Goal: Task Accomplishment & Management: Use online tool/utility

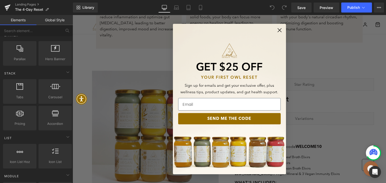
scroll to position [427, 0]
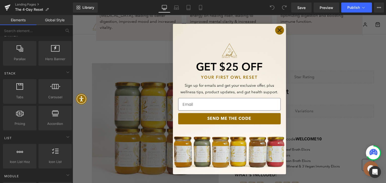
click at [275, 30] on circle "Close dialog" at bounding box center [279, 30] width 8 height 8
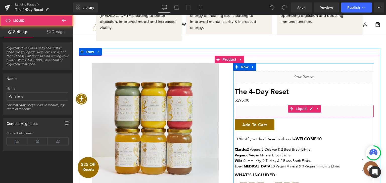
click at [261, 105] on div "Liquid" at bounding box center [304, 111] width 139 height 13
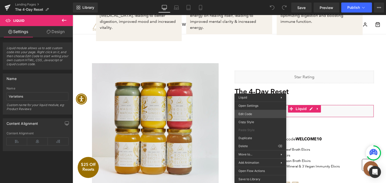
click at [251, 0] on div "You are previewing how the will restyle your page. You can not edit Elements in…" at bounding box center [193, 0] width 386 height 0
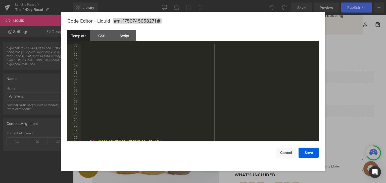
scroll to position [0, 0]
click at [114, 68] on div "< div class = "variants-container" >" at bounding box center [199, 96] width 236 height 105
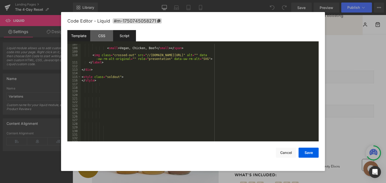
click at [118, 37] on div "Script" at bounding box center [124, 35] width 23 height 11
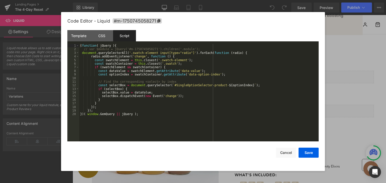
click at [134, 116] on div "( function ( jQuery ) { // var $module = jQuery('#m-1750745058271').children('.…" at bounding box center [198, 96] width 239 height 105
click at [135, 116] on div "( function ( jQuery ) { // var $module = jQuery('#m-1750745058271').children('.…" at bounding box center [198, 96] width 239 height 105
click at [83, 36] on div "Template" at bounding box center [78, 35] width 23 height 11
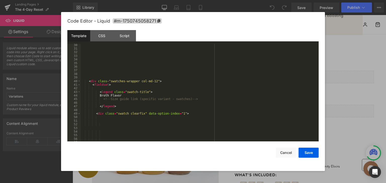
scroll to position [105, 0]
click at [140, 93] on div "< div class = "swatches-wrapper col-md-12" > < fieldset > < legend class = "swa…" at bounding box center [199, 95] width 236 height 105
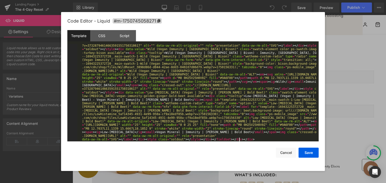
scroll to position [83, 0]
click at [309, 149] on button "Save" at bounding box center [308, 153] width 20 height 10
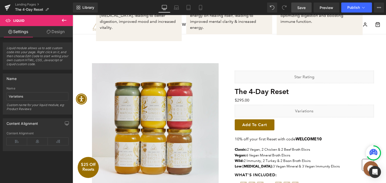
click at [303, 7] on span "Save" at bounding box center [301, 7] width 8 height 5
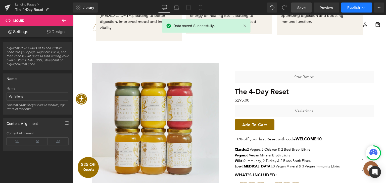
click at [355, 8] on span "Publish" at bounding box center [353, 8] width 13 height 4
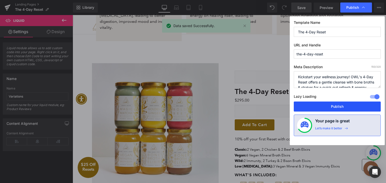
click at [337, 105] on button "Publish" at bounding box center [337, 107] width 87 height 10
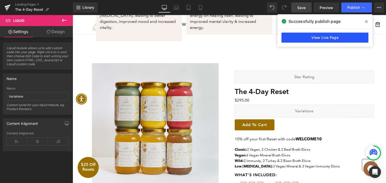
click at [322, 38] on link "View Live Page" at bounding box center [324, 38] width 87 height 10
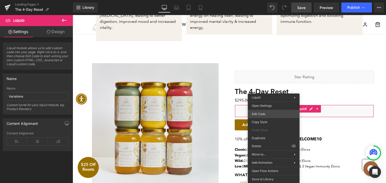
click at [268, 0] on div "You are previewing how the will restyle your page. You can not edit Elements in…" at bounding box center [193, 0] width 386 height 0
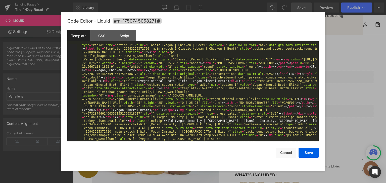
scroll to position [45, 0]
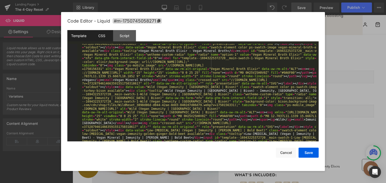
click at [90, 31] on div "CSS" at bounding box center [101, 35] width 23 height 11
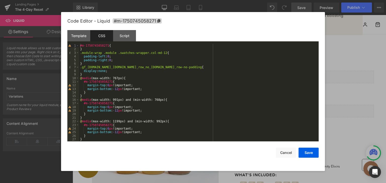
scroll to position [0, 0]
drag, startPoint x: 109, startPoint y: 44, endPoint x: 78, endPoint y: 45, distance: 31.2
click at [78, 45] on pre "1 2 3 4 5 6 7 8 9 10 11 12 13 14 15 16 17 18 19 20 21 22 23 24 25 26 27 28 #m-1…" at bounding box center [192, 93] width 251 height 98
click at [86, 74] on div "#m-1750745058271 { } .module-wrap .module .swatches-wrapper.col-md-12 { padding…" at bounding box center [197, 96] width 237 height 105
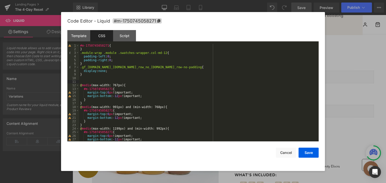
paste textarea
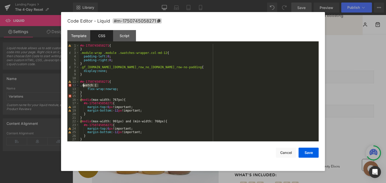
drag, startPoint x: 99, startPoint y: 85, endPoint x: 83, endPoint y: 86, distance: 16.1
click at [83, 86] on div "#m-1750745058271 { } .module-wrap .module .swatches-wrapper.col-md-12 { padding…" at bounding box center [197, 96] width 237 height 105
click at [106, 81] on div "#m-1750745058271 { } .module-wrap .module .swatches-wrapper.col-md-12 { padding…" at bounding box center [197, 96] width 237 height 105
click at [85, 92] on div "#m-1750745058271 { } .module-wrap .module .swatches-wrapper.col-md-12 { padding…" at bounding box center [197, 96] width 237 height 105
click at [312, 152] on button "Save" at bounding box center [308, 153] width 20 height 10
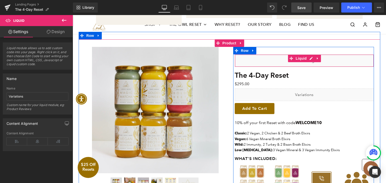
scroll to position [452, 0]
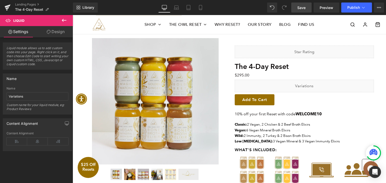
click at [296, 10] on link "Save" at bounding box center [301, 8] width 20 height 10
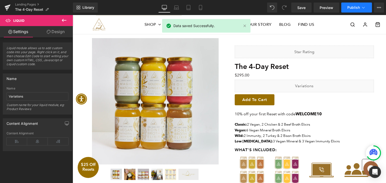
click at [349, 9] on span "Publish" at bounding box center [353, 8] width 13 height 4
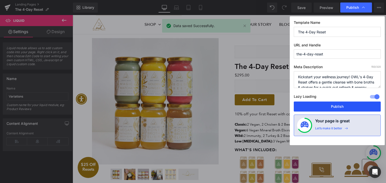
drag, startPoint x: 339, startPoint y: 106, endPoint x: 266, endPoint y: 91, distance: 74.4
click at [339, 106] on button "Publish" at bounding box center [337, 107] width 87 height 10
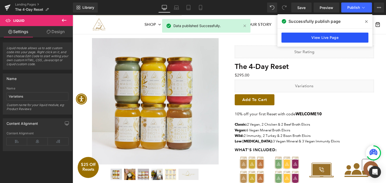
click at [299, 38] on link "View Live Page" at bounding box center [324, 38] width 87 height 10
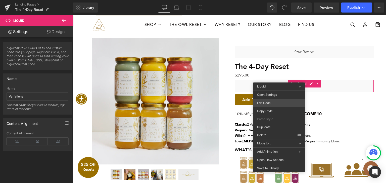
click at [268, 0] on div "You are previewing how the will restyle your page. You can not edit Elements in…" at bounding box center [193, 0] width 386 height 0
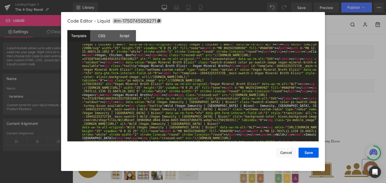
scroll to position [30, 0]
click at [107, 35] on div "CSS" at bounding box center [101, 35] width 23 height 11
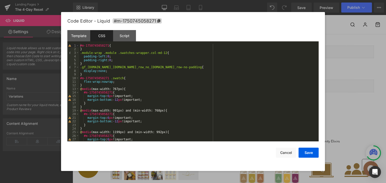
click at [87, 104] on div "#m-1750745058271 { } .module-wrap .module .swatches-wrapper.col-md-12 { padding…" at bounding box center [197, 96] width 237 height 105
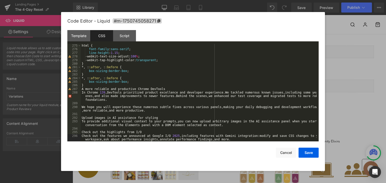
scroll to position [16, 0]
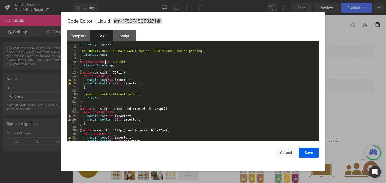
drag, startPoint x: 106, startPoint y: 63, endPoint x: 100, endPoint y: 62, distance: 5.7
click at [100, 62] on div "padding-right : 0 ; } .gf_variants-wrapper.gf_row.gf_row_no_tools.gf_row-no-pad…" at bounding box center [197, 94] width 237 height 105
drag, startPoint x: 106, startPoint y: 61, endPoint x: 80, endPoint y: 61, distance: 25.6
click at [80, 61] on div "padding-right : 0 ; } .gf_variants-wrapper.gf_row.gf_row_no_tools.gf_row-no-pad…" at bounding box center [197, 94] width 237 height 105
click at [83, 96] on div "padding-right : 0 ; } .gf_variants-wrapper.gf_row.gf_row_no_tools.gf_row-no-pad…" at bounding box center [197, 94] width 237 height 105
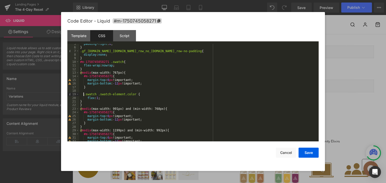
paste textarea
click at [304, 154] on button "Save" at bounding box center [308, 153] width 20 height 10
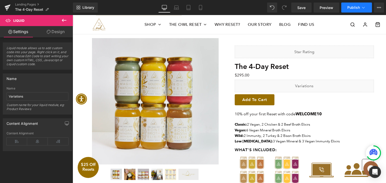
click at [354, 4] on button "Publish" at bounding box center [356, 8] width 31 height 10
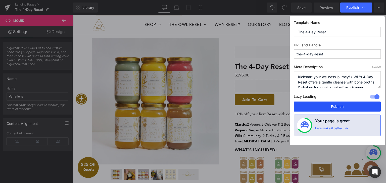
click at [330, 105] on button "Publish" at bounding box center [337, 107] width 87 height 10
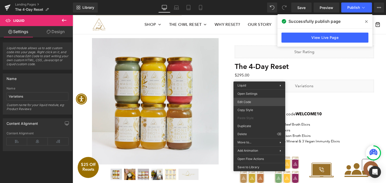
click at [249, 0] on div "You are previewing how the will restyle your page. You can not edit Elements in…" at bounding box center [193, 0] width 386 height 0
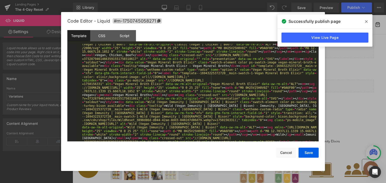
scroll to position [75, 0]
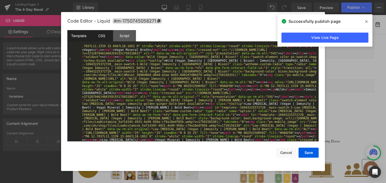
click at [107, 33] on div "CSS" at bounding box center [101, 35] width 23 height 11
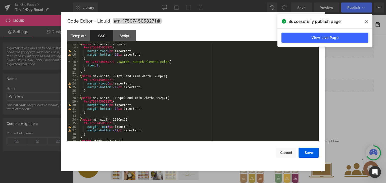
scroll to position [69, 0]
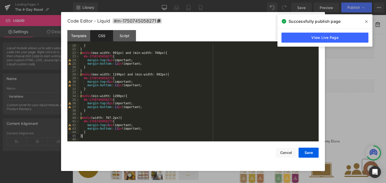
click at [92, 136] on div "} } @ media (max-width: 991px) and (min-width: 768px) { #m-1750745058271 { marg…" at bounding box center [197, 96] width 237 height 105
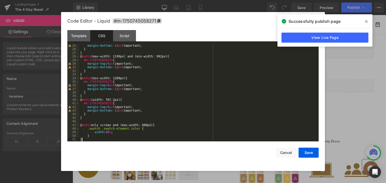
scroll to position [87, 0]
drag, startPoint x: 125, startPoint y: 100, endPoint x: 79, endPoint y: 101, distance: 45.4
click at [79, 101] on div "margin-bottom : -12 px !important; } } @ media (max-width: 1199px) and (min-wid…" at bounding box center [197, 96] width 237 height 105
drag, startPoint x: 152, startPoint y: 126, endPoint x: 76, endPoint y: 126, distance: 76.3
click at [76, 126] on pre "25 26 27 28 29 30 31 32 33 34 35 36 37 38 39 40 41 42 43 44 45 46 47 48 49 50 5…" at bounding box center [192, 93] width 251 height 98
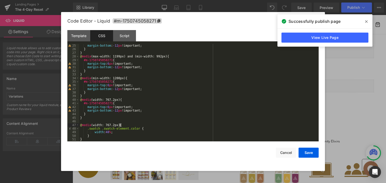
click at [111, 125] on div "margin-bottom : -12 px !important; } } @ media (max-width: 1199px) and (min-wid…" at bounding box center [197, 96] width 237 height 105
click at [108, 104] on div "margin-bottom : -12 px !important; } } @ media (max-width: 1199px) and (min-wid…" at bounding box center [197, 96] width 237 height 105
drag, startPoint x: 110, startPoint y: 104, endPoint x: 83, endPoint y: 102, distance: 26.7
click at [83, 102] on div "margin-bottom : -12 px !important; } } @ media (max-width: 1199px) and (min-wid…" at bounding box center [197, 96] width 237 height 105
click at [86, 129] on div "margin-bottom : -12 px !important; } } @ media (max-width: 1199px) and (min-wid…" at bounding box center [197, 96] width 237 height 105
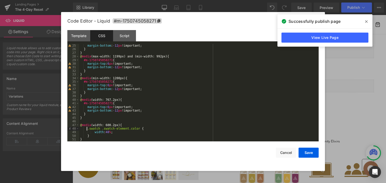
paste textarea
click at [94, 135] on div "margin-bottom : -12 px !important; } } @ media (max-width: 1199px) and (min-wid…" at bounding box center [197, 96] width 237 height 105
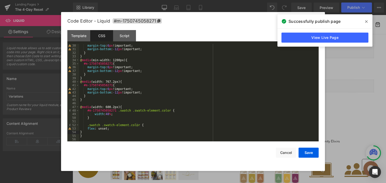
scroll to position [90, 0]
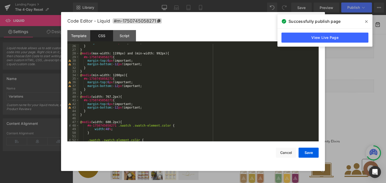
click at [123, 120] on div "margin-bottom : -12 px !important; } } @ media (max-width: 1199px) and (min-wid…" at bounding box center [197, 93] width 237 height 105
click at [123, 121] on div "margin-bottom : -12 px !important; } } @ media (max-width: 1199px) and (min-wid…" at bounding box center [197, 93] width 237 height 105
paste textarea
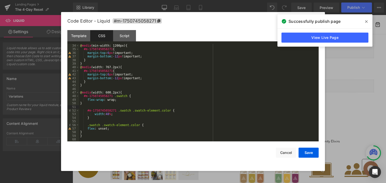
click at [107, 114] on div "@ media (min-width: 1200px) { #m-1750745058271 { margin-top : 6 px !important; …" at bounding box center [197, 96] width 237 height 105
click at [304, 153] on button "Save" at bounding box center [308, 153] width 20 height 10
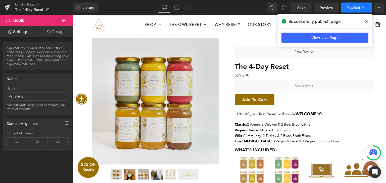
click at [347, 7] on span "Publish" at bounding box center [353, 8] width 13 height 4
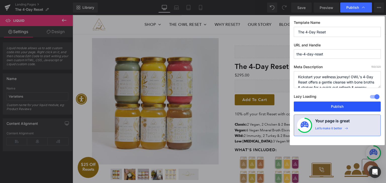
click at [354, 107] on button "Publish" at bounding box center [337, 107] width 87 height 10
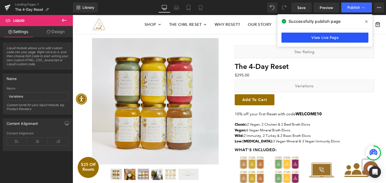
click at [331, 36] on link "View Live Page" at bounding box center [324, 38] width 87 height 10
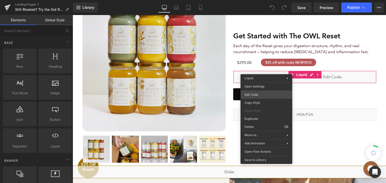
click at [262, 0] on div "You are previewing how the will restyle your page. You can not edit Elements in…" at bounding box center [193, 0] width 386 height 0
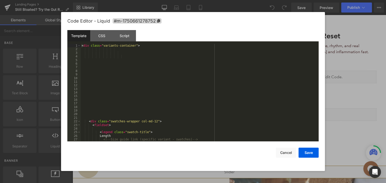
scroll to position [15, 0]
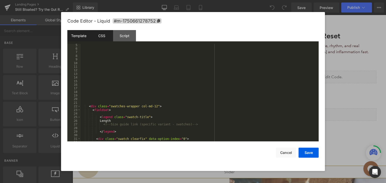
click at [100, 36] on div "CSS" at bounding box center [101, 35] width 23 height 11
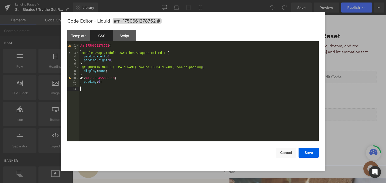
click at [93, 90] on div "#m-1750661278752 { } .module-wrap .module .swatches-wrapper.col-md-12 { padding…" at bounding box center [198, 96] width 239 height 105
drag, startPoint x: 115, startPoint y: 79, endPoint x: 80, endPoint y: 77, distance: 35.7
click at [80, 77] on div "#m-1750661278752 { } .module-wrap .module .swatches-wrapper.col-md-12 { padding…" at bounding box center [198, 96] width 239 height 105
click at [111, 79] on div "#m-1750661278752 { } .module-wrap .module .swatches-wrapper.col-md-12 { padding…" at bounding box center [198, 93] width 239 height 98
drag, startPoint x: 107, startPoint y: 46, endPoint x: 70, endPoint y: 45, distance: 36.9
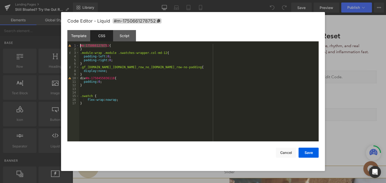
click at [70, 45] on pre "1 2 3 4 5 6 7 8 9 10 11 12 13 14 15 16 17 #m-1750661278752 { } .module-wrap .mo…" at bounding box center [192, 93] width 251 height 98
click at [80, 98] on div "#m-1750661278752 { } .module-wrap .module .swatches-wrapper.col-md-12 { padding…" at bounding box center [198, 96] width 239 height 105
paste textarea
click at [305, 151] on button "Save" at bounding box center [308, 153] width 20 height 10
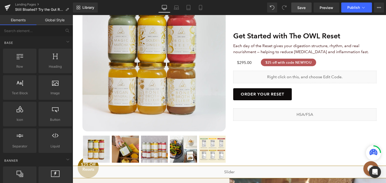
click at [301, 9] on span "Save" at bounding box center [301, 7] width 8 height 5
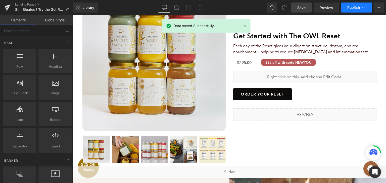
click at [351, 9] on span "Publish" at bounding box center [353, 8] width 13 height 4
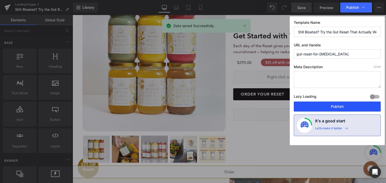
click at [329, 107] on button "Publish" at bounding box center [337, 107] width 87 height 10
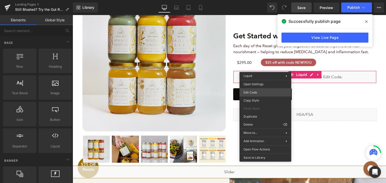
click at [257, 0] on div "You are previewing how the will restyle your page. You can not edit Elements in…" at bounding box center [193, 0] width 386 height 0
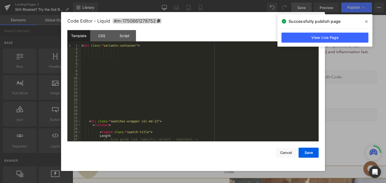
click at [221, 97] on div "< div class = "variants-container" > < div class = "swatches-wrapper col-md-12"…" at bounding box center [199, 96] width 236 height 105
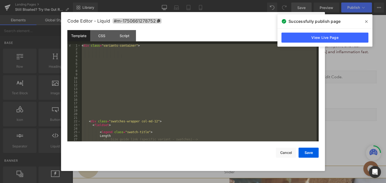
scroll to position [2643, 0]
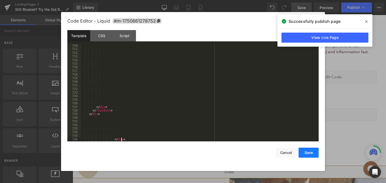
click at [302, 151] on button "Save" at bounding box center [308, 153] width 20 height 10
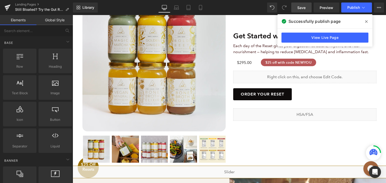
click at [366, 22] on icon at bounding box center [366, 22] width 3 height 4
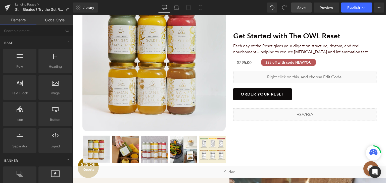
drag, startPoint x: 300, startPoint y: 9, endPoint x: 278, endPoint y: 156, distance: 149.2
click at [300, 9] on span "Save" at bounding box center [301, 7] width 8 height 5
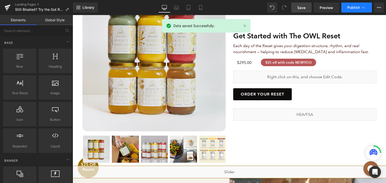
click at [349, 8] on span "Publish" at bounding box center [353, 8] width 13 height 4
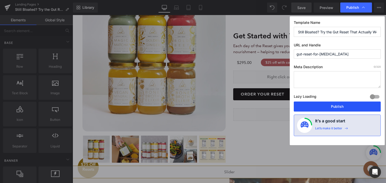
drag, startPoint x: 318, startPoint y: 110, endPoint x: 173, endPoint y: 35, distance: 162.4
click at [318, 110] on button "Publish" at bounding box center [337, 107] width 87 height 10
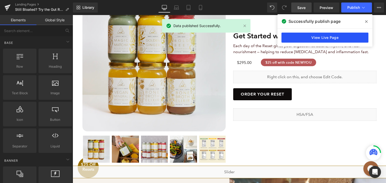
click at [341, 38] on link "View Live Page" at bounding box center [324, 38] width 87 height 10
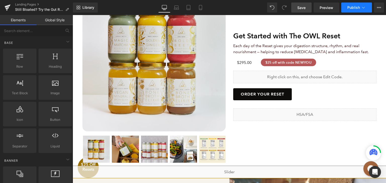
click at [345, 10] on button "Publish" at bounding box center [356, 8] width 31 height 10
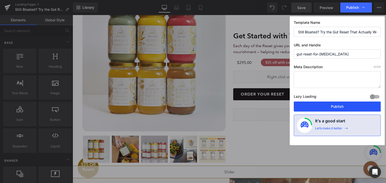
drag, startPoint x: 330, startPoint y: 110, endPoint x: 204, endPoint y: 32, distance: 148.6
click at [330, 110] on button "Publish" at bounding box center [337, 107] width 87 height 10
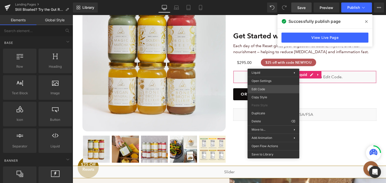
click at [268, 0] on div "You are previewing how the will restyle your page. You can not edit Elements in…" at bounding box center [193, 0] width 386 height 0
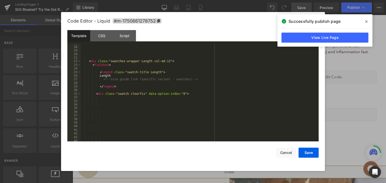
scroll to position [90, 0]
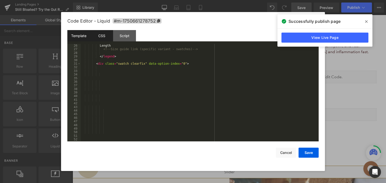
click at [100, 36] on div "CSS" at bounding box center [101, 35] width 23 height 11
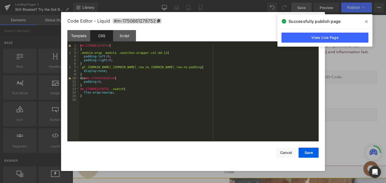
click at [89, 99] on div "#m-1750661278752 { } .module-wrap .module .swatches-wrapper.col-md-12 { padding…" at bounding box center [198, 96] width 239 height 105
drag, startPoint x: 107, startPoint y: 90, endPoint x: 73, endPoint y: 90, distance: 34.1
click at [73, 90] on pre "1 2 3 4 5 6 7 8 9 10 11 12 13 14 15 16 17 18 19 20 21 22 23 #m-1750661278752 { …" at bounding box center [192, 93] width 251 height 98
click at [85, 108] on div "#m-1750661278752 { } .module-wrap .module .swatches-wrapper.col-md-12 { padding…" at bounding box center [198, 96] width 239 height 105
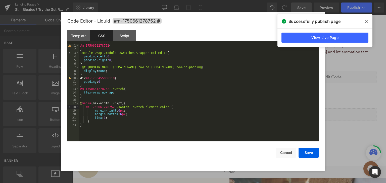
click at [365, 20] on span at bounding box center [366, 22] width 8 height 8
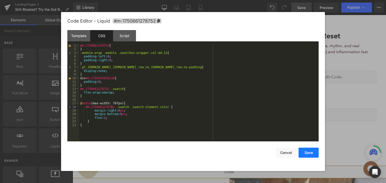
click at [307, 151] on button "Save" at bounding box center [308, 153] width 20 height 10
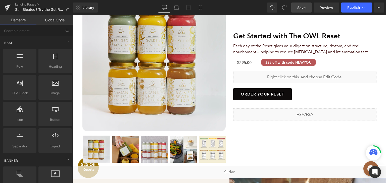
click at [301, 8] on span "Save" at bounding box center [301, 7] width 8 height 5
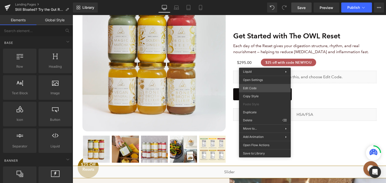
click at [249, 0] on div "You are previewing how the will restyle your page. You can not edit Elements in…" at bounding box center [193, 0] width 386 height 0
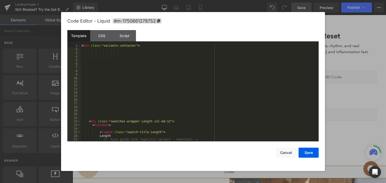
scroll to position [60, 0]
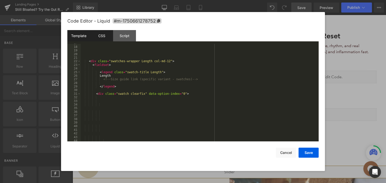
click at [104, 35] on div "CSS" at bounding box center [101, 35] width 23 height 11
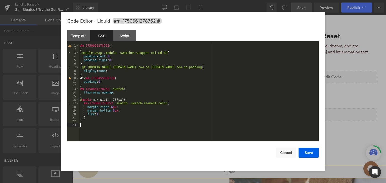
click at [85, 126] on div "#m-1750661278752 { } .module-wrap .module .swatches-wrapper.col-md-12 { padding…" at bounding box center [198, 96] width 239 height 105
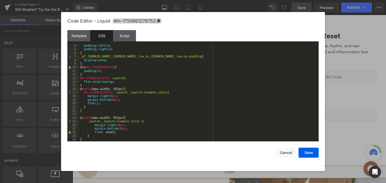
click at [117, 118] on div "padding-left : 0 ; padding-right : 0 ; } .gf_variants-wrapper.gf_row.gf_row_no_…" at bounding box center [197, 96] width 237 height 105
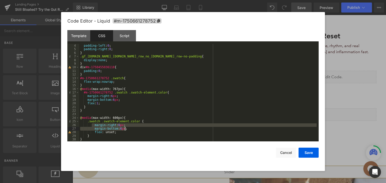
drag, startPoint x: 92, startPoint y: 127, endPoint x: 124, endPoint y: 130, distance: 32.0
click at [124, 130] on div "padding-left : 0 ; padding-right : 0 ; } .gf_variants-wrapper.gf_row.gf_row_no_…" at bounding box center [197, 96] width 237 height 105
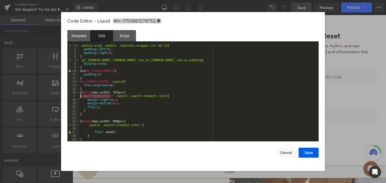
drag, startPoint x: 110, startPoint y: 95, endPoint x: 74, endPoint y: 95, distance: 36.7
click at [74, 95] on pre "3 4 5 6 7 8 9 10 11 12 13 14 15 16 17 18 19 20 21 22 23 24 25 26 27 28 29 .modu…" at bounding box center [192, 93] width 251 height 98
click at [85, 126] on div ".module-wrap .module .swatches-wrapper.col-md-12 { padding-left : 0 ; padding-r…" at bounding box center [197, 96] width 237 height 105
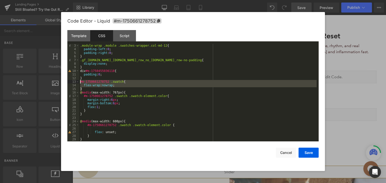
drag, startPoint x: 84, startPoint y: 89, endPoint x: 80, endPoint y: 82, distance: 7.9
click at [80, 82] on div ".module-wrap .module .swatches-wrapper.col-md-12 { padding-left : 0 ; padding-r…" at bounding box center [197, 96] width 237 height 105
click at [130, 124] on div ".module-wrap .module .swatches-wrapper.col-md-12 { padding-left : 0 ; padding-r…" at bounding box center [197, 96] width 237 height 105
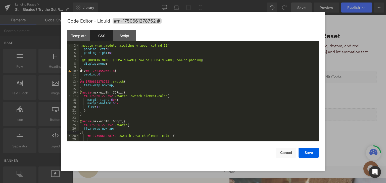
click at [102, 130] on div ".module-wrap .module .swatches-wrapper.col-md-12 { padding-left : 0 ; padding-r…" at bounding box center [197, 96] width 237 height 105
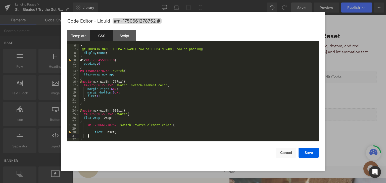
click at [91, 138] on div "} .gf_variants-wrapper.gf_row.gf_row_no_tools.gf_row-no-padding { display : non…" at bounding box center [197, 96] width 237 height 105
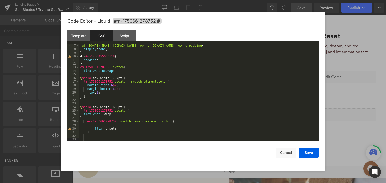
scroll to position [22, 0]
paste textarea
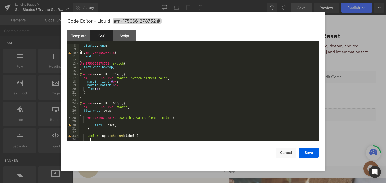
scroll to position [32, 0]
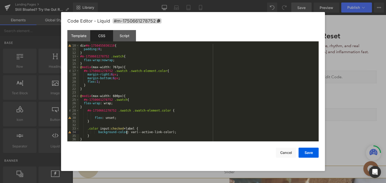
click at [127, 133] on div "div #m-1750455036118 { padding : 0 ; } #m-1750661278752 .swatch { flex-wrap : n…" at bounding box center [197, 96] width 237 height 105
click at [166, 134] on div "div #m-1750455036118 { padding : 0 ; } #m-1750661278752 .swatch { flex-wrap : n…" at bounding box center [197, 96] width 237 height 105
click at [129, 132] on div "div #m-1750455036118 { padding : 0 ; } #m-1750661278752 .swatch { flex-wrap : n…" at bounding box center [197, 96] width 237 height 105
click at [139, 134] on div "div #m-1750455036118 { padding : 0 ; } #m-1750661278752 .swatch { flex-wrap : n…" at bounding box center [197, 96] width 237 height 105
drag, startPoint x: 112, startPoint y: 111, endPoint x: 85, endPoint y: 109, distance: 27.2
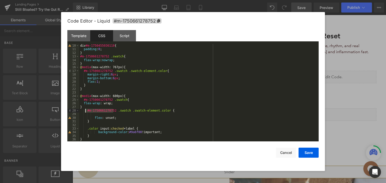
click at [85, 109] on div "div #m-1750455036118 { padding : 0 ; } #m-1750661278752 .swatch { flex-wrap : n…" at bounding box center [197, 96] width 237 height 105
click at [86, 128] on div "div #m-1750455036118 { padding : 0 ; } #m-1750661278752 .swatch { flex-wrap : n…" at bounding box center [197, 96] width 237 height 105
paste textarea
click at [311, 150] on button "Save" at bounding box center [308, 153] width 20 height 10
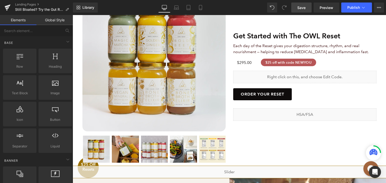
click at [293, 10] on link "Save" at bounding box center [301, 8] width 20 height 10
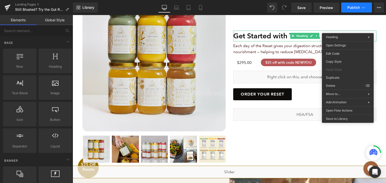
click at [355, 9] on span "Publish" at bounding box center [353, 8] width 13 height 4
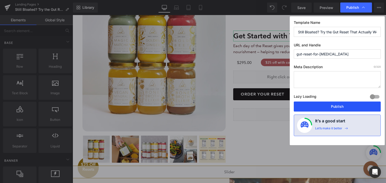
click at [322, 109] on button "Publish" at bounding box center [337, 107] width 87 height 10
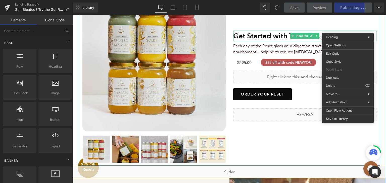
click at [313, 148] on div "Get Started with The OWL Reset Heading Each day of the Reset gives your digesti…" at bounding box center [304, 75] width 151 height 175
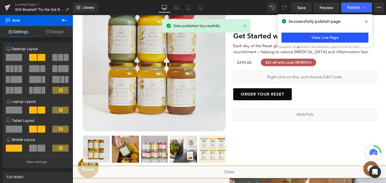
click at [318, 41] on link "View Live Page" at bounding box center [324, 38] width 87 height 10
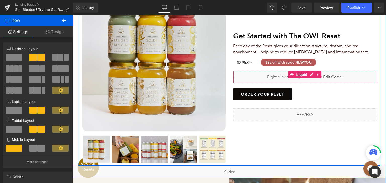
click at [260, 71] on div "Liquid" at bounding box center [304, 77] width 143 height 13
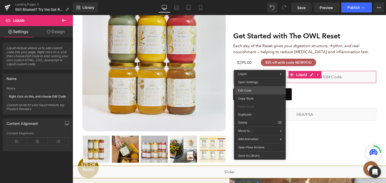
click at [248, 0] on div "You are previewing how the will restyle your page. You can not edit Elements in…" at bounding box center [193, 0] width 386 height 0
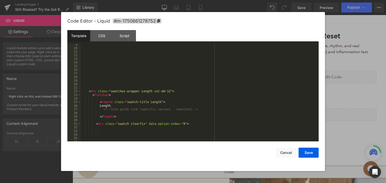
scroll to position [45, 0]
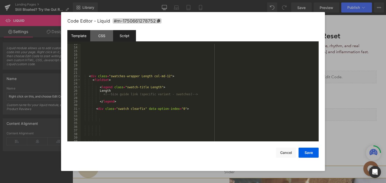
click at [114, 38] on div "Script" at bounding box center [124, 35] width 23 height 11
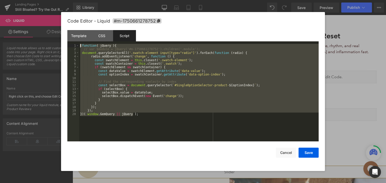
drag, startPoint x: 139, startPoint y: 117, endPoint x: 72, endPoint y: 43, distance: 98.8
click at [72, 43] on div "Template CSS Script Data 13 14 15 16 17 18 19 20 21 22 23 24 25 26 27 28 29 30 …" at bounding box center [192, 85] width 251 height 111
click at [347, 84] on div at bounding box center [193, 91] width 386 height 183
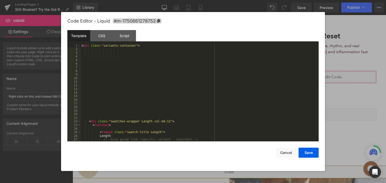
click at [254, 0] on div "You are previewing how the will restyle your page. You can not edit Elements in…" at bounding box center [193, 0] width 386 height 0
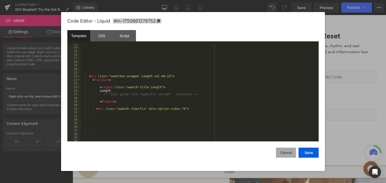
click at [284, 154] on button "Cancel" at bounding box center [286, 153] width 20 height 10
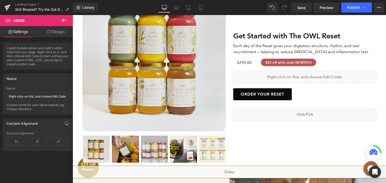
click at [66, 19] on icon at bounding box center [64, 20] width 6 height 6
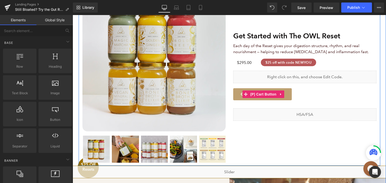
click at [241, 92] on span "ORDER YOUR RESET" at bounding box center [262, 94] width 43 height 5
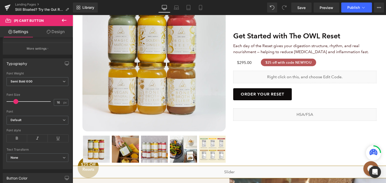
scroll to position [126, 0]
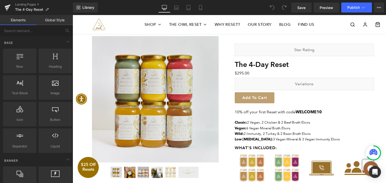
scroll to position [452, 0]
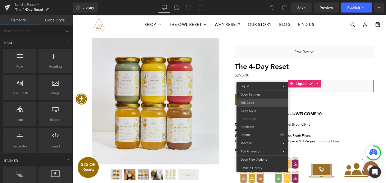
click at [251, 0] on div "You are previewing how the will restyle your page. You can not edit Elements in…" at bounding box center [193, 0] width 386 height 0
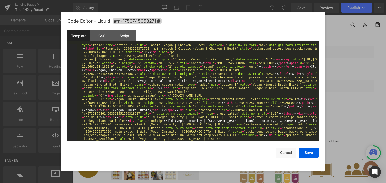
scroll to position [60, 0]
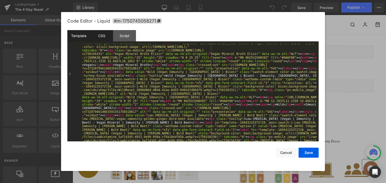
click at [103, 35] on div "CSS" at bounding box center [101, 35] width 23 height 11
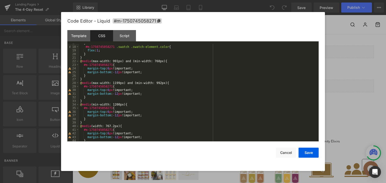
scroll to position [108, 0]
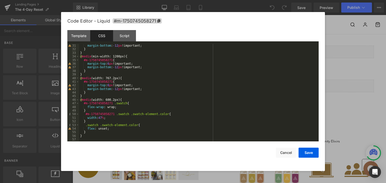
click at [106, 108] on div "margin-bottom : -12 px !important; } } @ media (min-width: 1200px) { #m-1750745…" at bounding box center [197, 96] width 237 height 105
click at [110, 103] on div "margin-bottom : -12 px !important; } } @ media (min-width: 1200px) { #m-1750745…" at bounding box center [197, 96] width 237 height 105
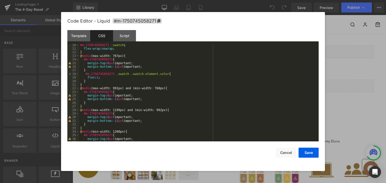
scroll to position [18, 0]
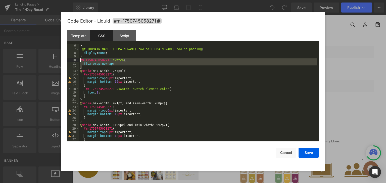
drag, startPoint x: 88, startPoint y: 67, endPoint x: 80, endPoint y: 61, distance: 9.6
click at [80, 61] on div "} .gf_variants-wrapper.gf_row.gf_row_no_tools.gf_row-no-padding { display : non…" at bounding box center [197, 96] width 237 height 105
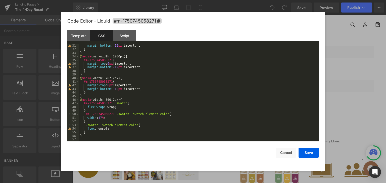
scroll to position [108, 0]
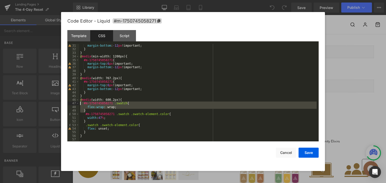
drag, startPoint x: 89, startPoint y: 111, endPoint x: 81, endPoint y: 104, distance: 10.7
click at [81, 104] on div "margin-bottom : -12 px !important; } } @ media (min-width: 1200px) { #m-1750745…" at bounding box center [197, 96] width 237 height 105
paste textarea
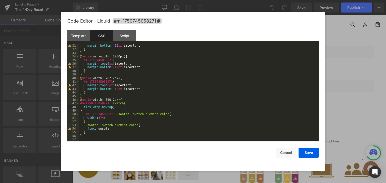
click at [106, 107] on div "margin-bottom : -12 px !important; } } @ media (min-width: 1200px) { #m-1750745…" at bounding box center [197, 96] width 237 height 105
drag, startPoint x: 106, startPoint y: 104, endPoint x: 78, endPoint y: 104, distance: 28.4
click at [78, 104] on pre "31 32 33 34 35 36 37 38 39 40 41 42 43 44 45 46 47 48 49 50 51 52 53 54 55 56 5…" at bounding box center [192, 93] width 251 height 98
click at [304, 154] on button "Save" at bounding box center [308, 153] width 20 height 10
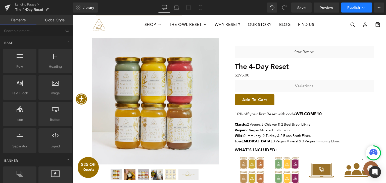
click at [348, 11] on button "Publish" at bounding box center [356, 8] width 31 height 10
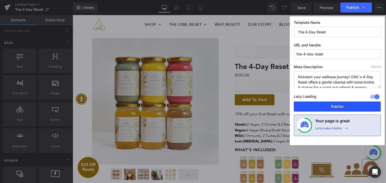
click at [323, 107] on button "Publish" at bounding box center [337, 107] width 87 height 10
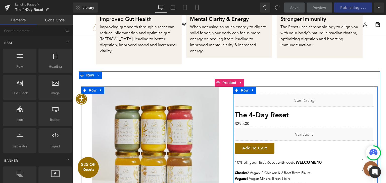
scroll to position [351, 0]
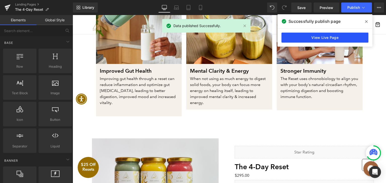
click at [318, 36] on link "View Live Page" at bounding box center [324, 38] width 87 height 10
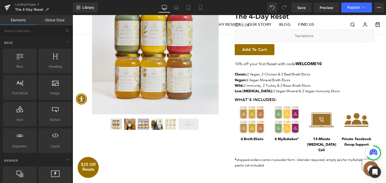
scroll to position [452, 0]
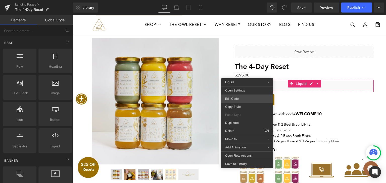
click at [239, 0] on div "You are previewing how the will restyle your page. You can not edit Elements in…" at bounding box center [193, 0] width 386 height 0
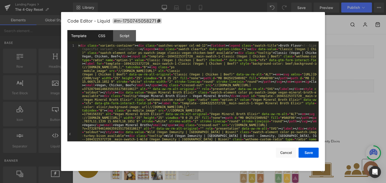
click at [105, 34] on div "CSS" at bounding box center [101, 35] width 23 height 11
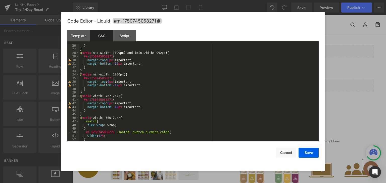
scroll to position [108, 0]
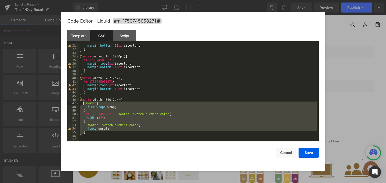
drag, startPoint x: 89, startPoint y: 132, endPoint x: 84, endPoint y: 104, distance: 27.5
click at [84, 104] on div "margin-bottom : -12 px !important; } } @ media (min-width: 1200px) { #m-1750745…" at bounding box center [197, 96] width 237 height 105
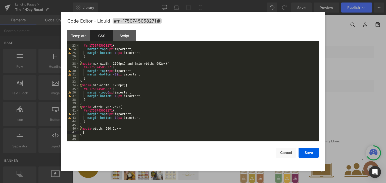
scroll to position [79, 0]
click at [88, 123] on div "#m-1750745058271 { margin-top : 6 px !important; margin-bottom : -12 px !import…" at bounding box center [197, 96] width 237 height 105
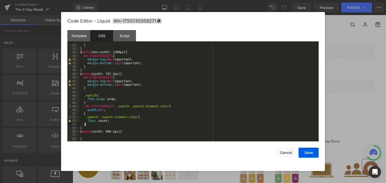
scroll to position [115, 0]
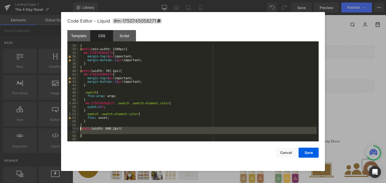
drag, startPoint x: 83, startPoint y: 138, endPoint x: 77, endPoint y: 129, distance: 10.3
click at [77, 129] on pre "33 34 35 36 37 38 39 40 41 42 43 44 45 46 47 48 49 50 51 52 53 54 55 56 57 58 5…" at bounding box center [192, 93] width 251 height 98
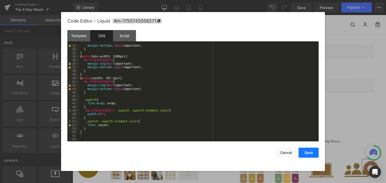
click at [314, 152] on button "Save" at bounding box center [308, 153] width 20 height 10
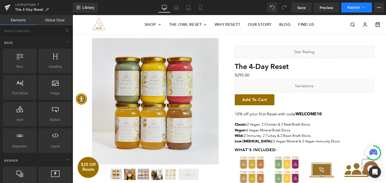
click at [359, 7] on span "Publish" at bounding box center [353, 8] width 13 height 4
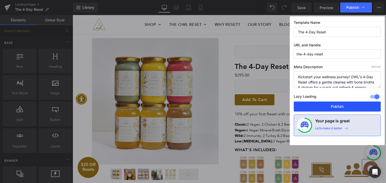
click at [329, 107] on button "Publish" at bounding box center [337, 107] width 87 height 10
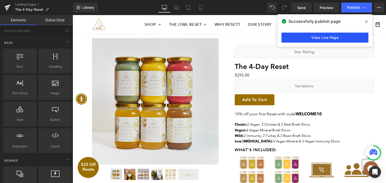
click at [318, 37] on link "View Live Page" at bounding box center [324, 38] width 87 height 10
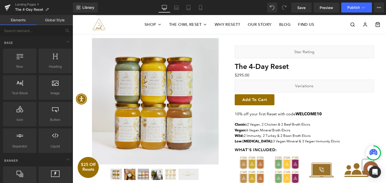
scroll to position [427, 0]
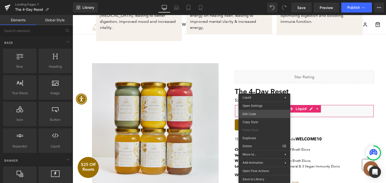
click at [261, 0] on div "You are previewing how the will restyle your page. You can not edit Elements in…" at bounding box center [193, 0] width 386 height 0
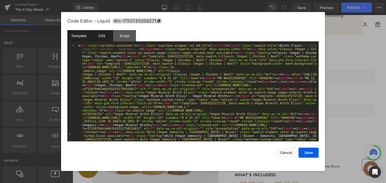
click at [99, 33] on div "CSS" at bounding box center [101, 35] width 23 height 11
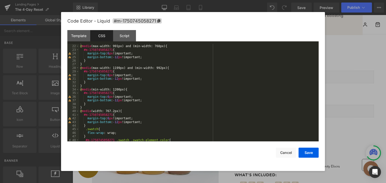
scroll to position [101, 0]
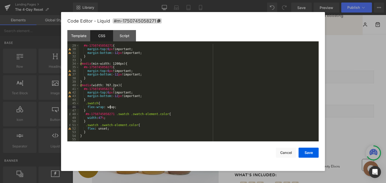
click at [110, 108] on div "#m-1750745058271 { margin-top : 6 px !important; margin-bottom : -12 px !import…" at bounding box center [197, 96] width 237 height 105
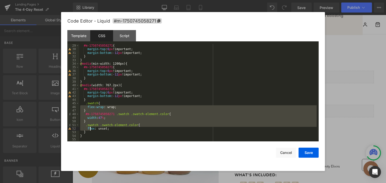
drag, startPoint x: 81, startPoint y: 106, endPoint x: 90, endPoint y: 132, distance: 27.4
click at [90, 132] on div "#m-1750745058271 { margin-top : 6 px !important; margin-bottom : -12 px !import…" at bounding box center [197, 96] width 237 height 105
click at [85, 104] on div "#m-1750745058271 { margin-top : 6 px !important; margin-bottom : -12 px !import…" at bounding box center [197, 96] width 237 height 105
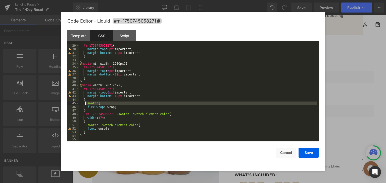
click at [84, 106] on div "#m-1750745058271 { margin-top : 6 px !important; margin-bottom : -12 px !import…" at bounding box center [197, 96] width 237 height 105
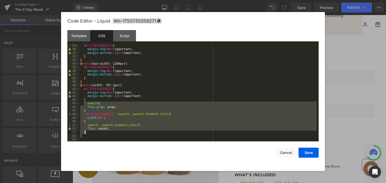
drag, startPoint x: 83, startPoint y: 104, endPoint x: 97, endPoint y: 132, distance: 30.7
click at [97, 132] on div "#m-1750745058271 { margin-top : 6 px !important; margin-bottom : -12 px !import…" at bounding box center [197, 96] width 237 height 105
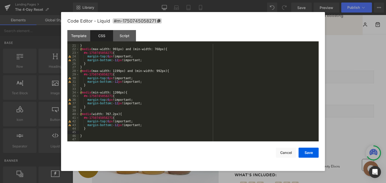
scroll to position [27, 0]
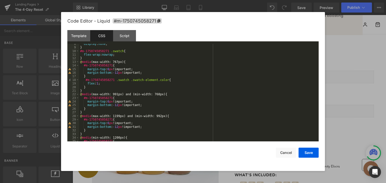
click at [88, 85] on div "display : none ; } #m-1750745058271 .swatch { flex-wrap : nowrap ; } @ media (m…" at bounding box center [197, 94] width 237 height 105
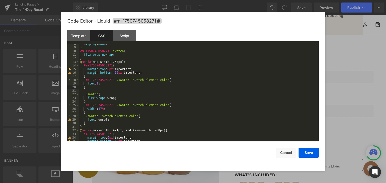
click at [98, 86] on div "display : none ; } #m-1750745058271 .swatch { flex-wrap : nowrap ; } @ media (m…" at bounding box center [197, 94] width 237 height 105
drag, startPoint x: 167, startPoint y: 80, endPoint x: 83, endPoint y: 81, distance: 84.1
click at [83, 81] on div "display : none ; } #m-1750745058271 .swatch { flex-wrap : nowrap ; } @ media (m…" at bounding box center [197, 94] width 237 height 105
drag, startPoint x: 138, startPoint y: 115, endPoint x: 84, endPoint y: 118, distance: 53.3
click at [84, 118] on div "display : none ; } #m-1750745058271 .swatch { flex-wrap : nowrap ; } @ media (m…" at bounding box center [197, 94] width 237 height 105
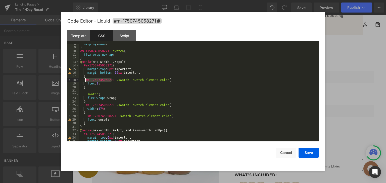
drag, startPoint x: 112, startPoint y: 80, endPoint x: 85, endPoint y: 81, distance: 26.6
click at [85, 81] on div "display : none ; } #m-1750745058271 .swatch { flex-wrap : nowrap ; } @ media (m…" at bounding box center [197, 94] width 237 height 105
click at [86, 95] on div "display : none ; } #m-1750745058271 .swatch { flex-wrap : nowrap ; } @ media (m…" at bounding box center [197, 94] width 237 height 105
paste textarea
click at [303, 155] on button "Save" at bounding box center [308, 153] width 20 height 10
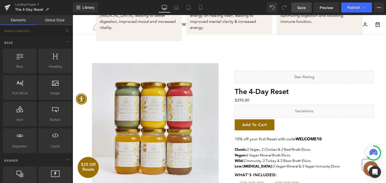
click at [299, 9] on span "Save" at bounding box center [301, 7] width 8 height 5
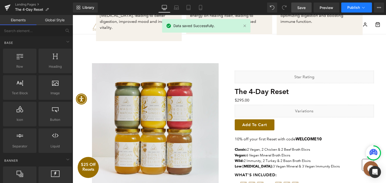
click at [345, 6] on button "Publish" at bounding box center [356, 8] width 31 height 10
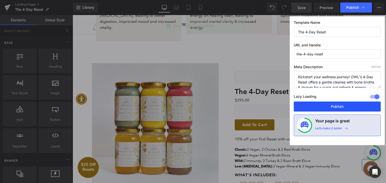
click at [326, 105] on button "Publish" at bounding box center [337, 107] width 87 height 10
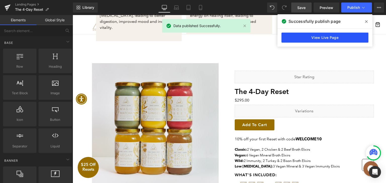
click at [305, 38] on link "View Live Page" at bounding box center [324, 38] width 87 height 10
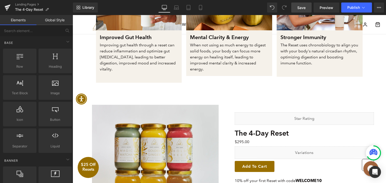
scroll to position [415, 0]
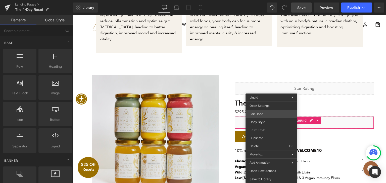
click at [264, 0] on div "You are previewing how the will restyle your page. You can not edit Elements in…" at bounding box center [193, 0] width 386 height 0
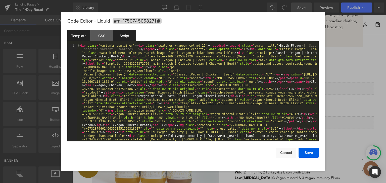
click at [125, 36] on div "Script" at bounding box center [124, 35] width 23 height 11
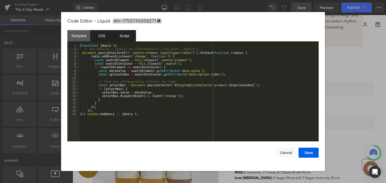
click at [102, 34] on div "CSS" at bounding box center [101, 35] width 23 height 11
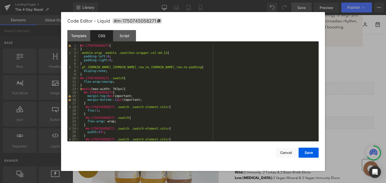
click at [92, 84] on div "#m-1750745058271 { } .module-wrap .module .swatches-wrapper.col-md-12 { padding…" at bounding box center [197, 96] width 237 height 105
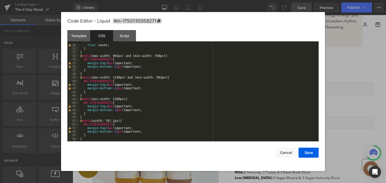
scroll to position [108, 0]
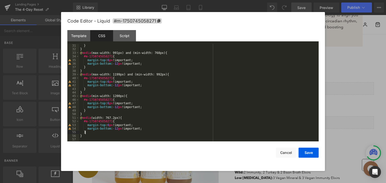
click at [87, 134] on div "} } @ media (max-width: 991px) and (min-width: 768px) { #m-1750745058271 { marg…" at bounding box center [197, 96] width 237 height 105
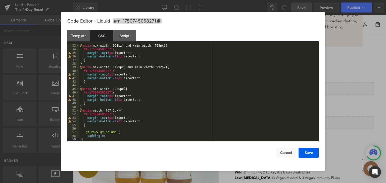
scroll to position [115, 0]
drag, startPoint x: 110, startPoint y: 114, endPoint x: 83, endPoint y: 114, distance: 27.6
click at [83, 114] on div "@ media (max-width: 991px) and (min-width: 768px) { #m-1750745058271 { margin-t…" at bounding box center [197, 96] width 237 height 105
click at [83, 135] on div "@ media (max-width: 991px) and (min-width: 768px) { #m-1750745058271 { margin-t…" at bounding box center [197, 96] width 237 height 105
click at [84, 132] on div "@ media (max-width: 991px) and (min-width: 768px) { #m-1750745058271 { margin-t…" at bounding box center [197, 96] width 237 height 105
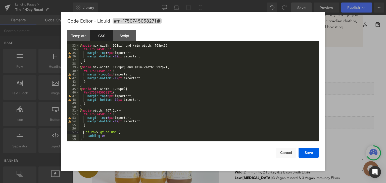
paste textarea
click at [125, 131] on div "@ media (max-width: 991px) and (min-width: 768px) { #m-1750745058271 { margin-t…" at bounding box center [197, 96] width 237 height 105
click at [124, 131] on div "@ media (max-width: 991px) and (min-width: 768px) { #m-1750745058271 { margin-t…" at bounding box center [197, 93] width 237 height 98
click at [310, 154] on button "Save" at bounding box center [308, 153] width 20 height 10
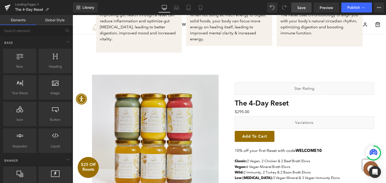
click at [299, 9] on span "Save" at bounding box center [301, 7] width 8 height 5
drag, startPoint x: 304, startPoint y: 9, endPoint x: 228, endPoint y: 2, distance: 76.2
click at [304, 9] on span "Save" at bounding box center [301, 7] width 8 height 5
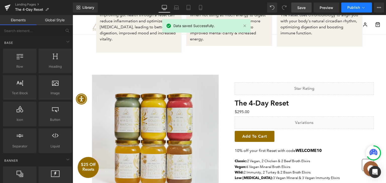
click at [352, 7] on span "Publish" at bounding box center [353, 8] width 13 height 4
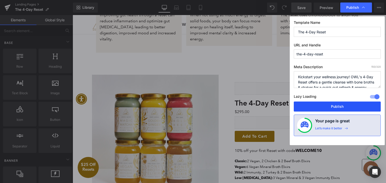
click at [332, 104] on button "Publish" at bounding box center [337, 107] width 87 height 10
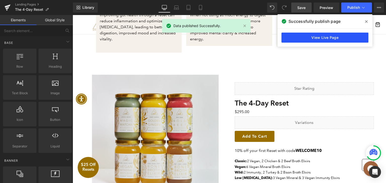
click at [302, 36] on link "View Live Page" at bounding box center [324, 38] width 87 height 10
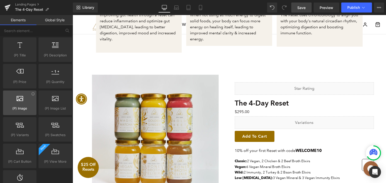
scroll to position [502, 0]
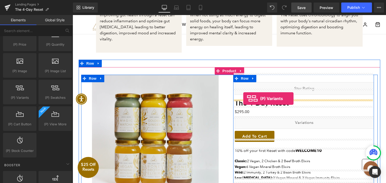
drag, startPoint x: 96, startPoint y: 110, endPoint x: 243, endPoint y: 99, distance: 147.6
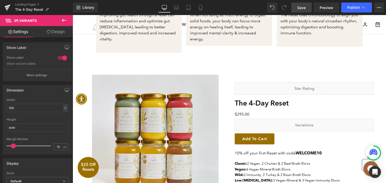
click at [296, 7] on link "Save" at bounding box center [301, 8] width 20 height 10
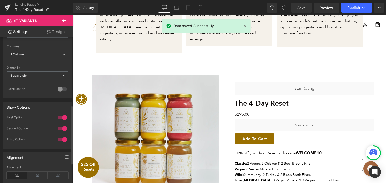
scroll to position [176, 0]
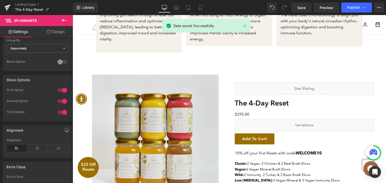
click at [63, 22] on icon at bounding box center [64, 20] width 6 height 6
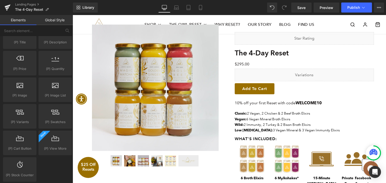
scroll to position [503, 0]
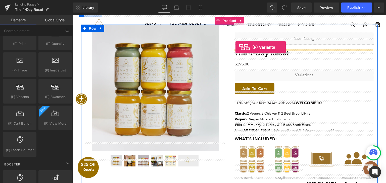
drag, startPoint x: 91, startPoint y: 99, endPoint x: 235, endPoint y: 47, distance: 153.3
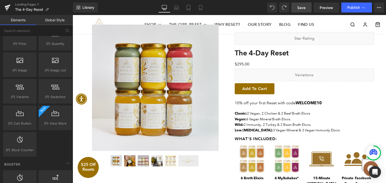
drag, startPoint x: 301, startPoint y: 11, endPoint x: 246, endPoint y: 23, distance: 56.5
click at [301, 11] on link "Save" at bounding box center [301, 8] width 20 height 10
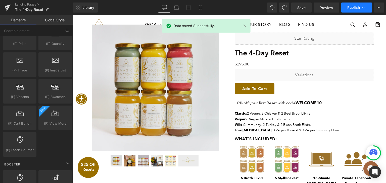
click at [347, 11] on button "Publish" at bounding box center [356, 8] width 31 height 10
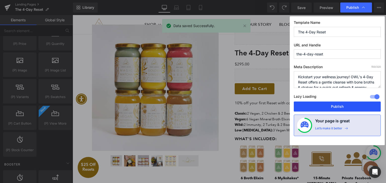
drag, startPoint x: 329, startPoint y: 107, endPoint x: 236, endPoint y: 15, distance: 130.8
click at [329, 107] on button "Publish" at bounding box center [337, 107] width 87 height 10
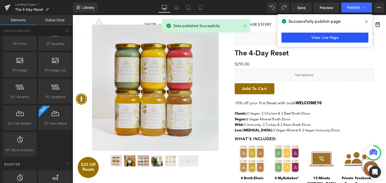
click at [304, 38] on link "View Live Page" at bounding box center [324, 38] width 87 height 10
